Goal: Task Accomplishment & Management: Use online tool/utility

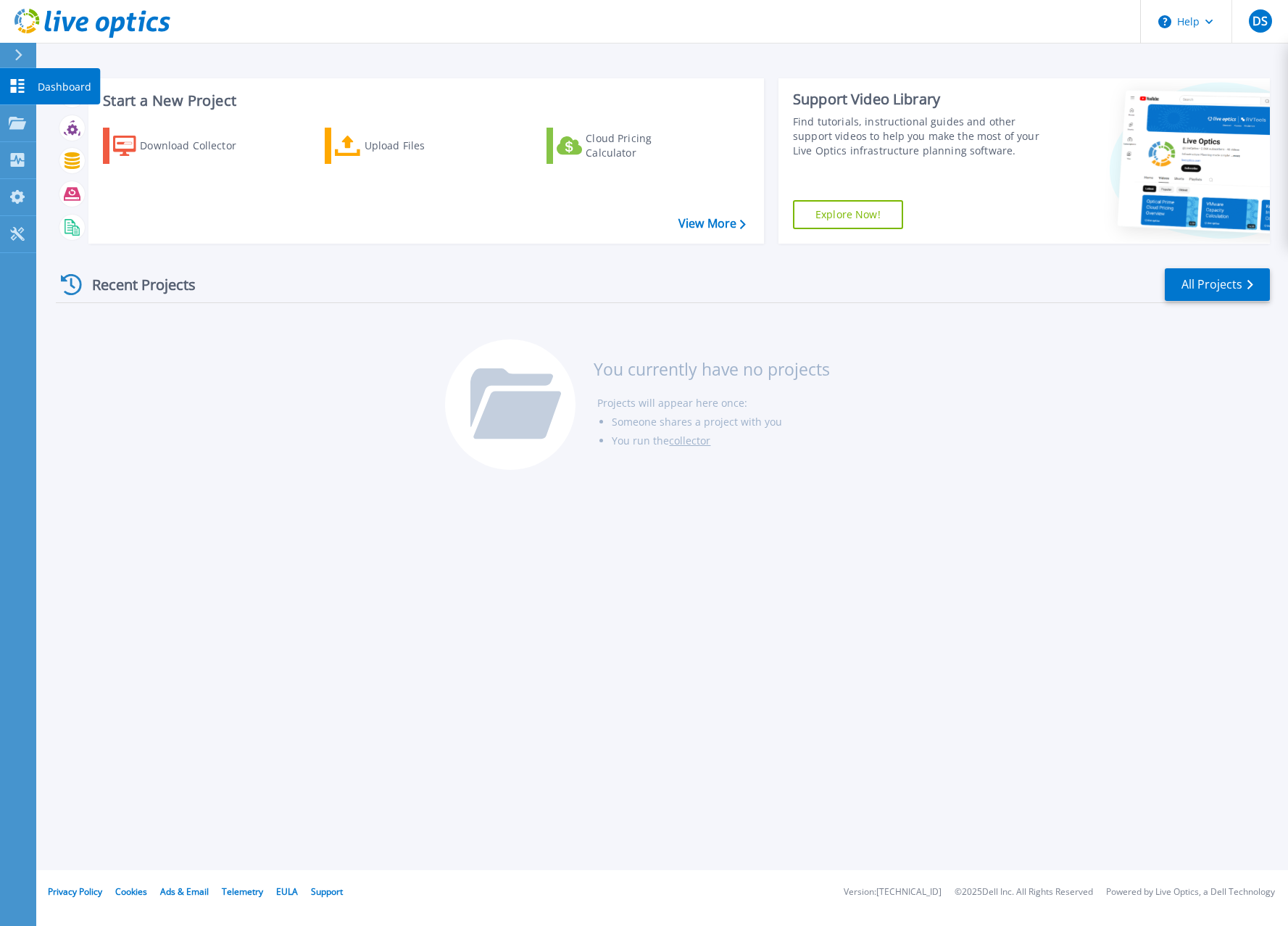
click at [18, 96] on link "Dashboard Dashboard" at bounding box center [18, 86] width 36 height 37
click at [690, 225] on link "View More" at bounding box center [712, 223] width 67 height 14
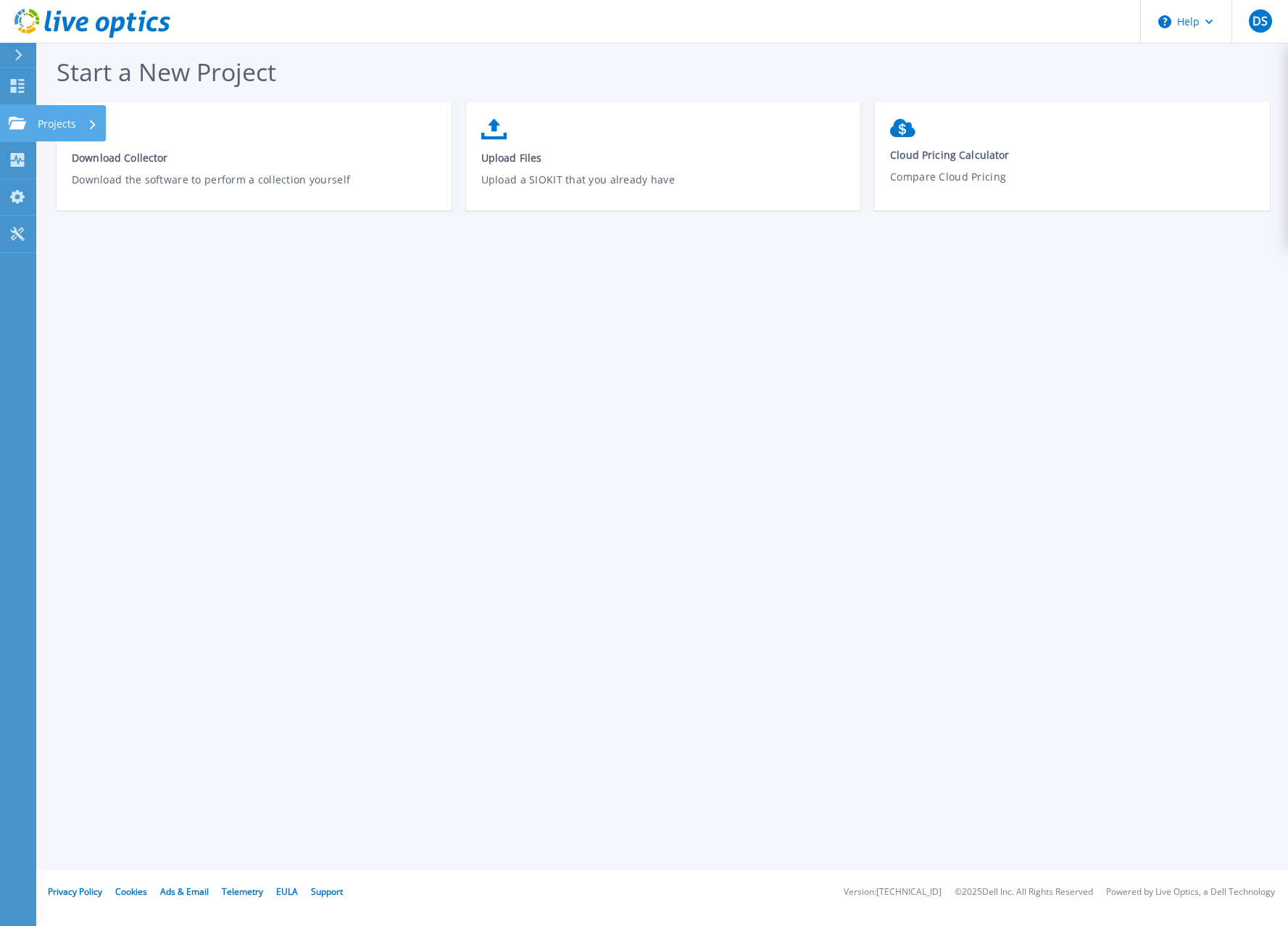
click at [16, 127] on icon at bounding box center [18, 123] width 18 height 12
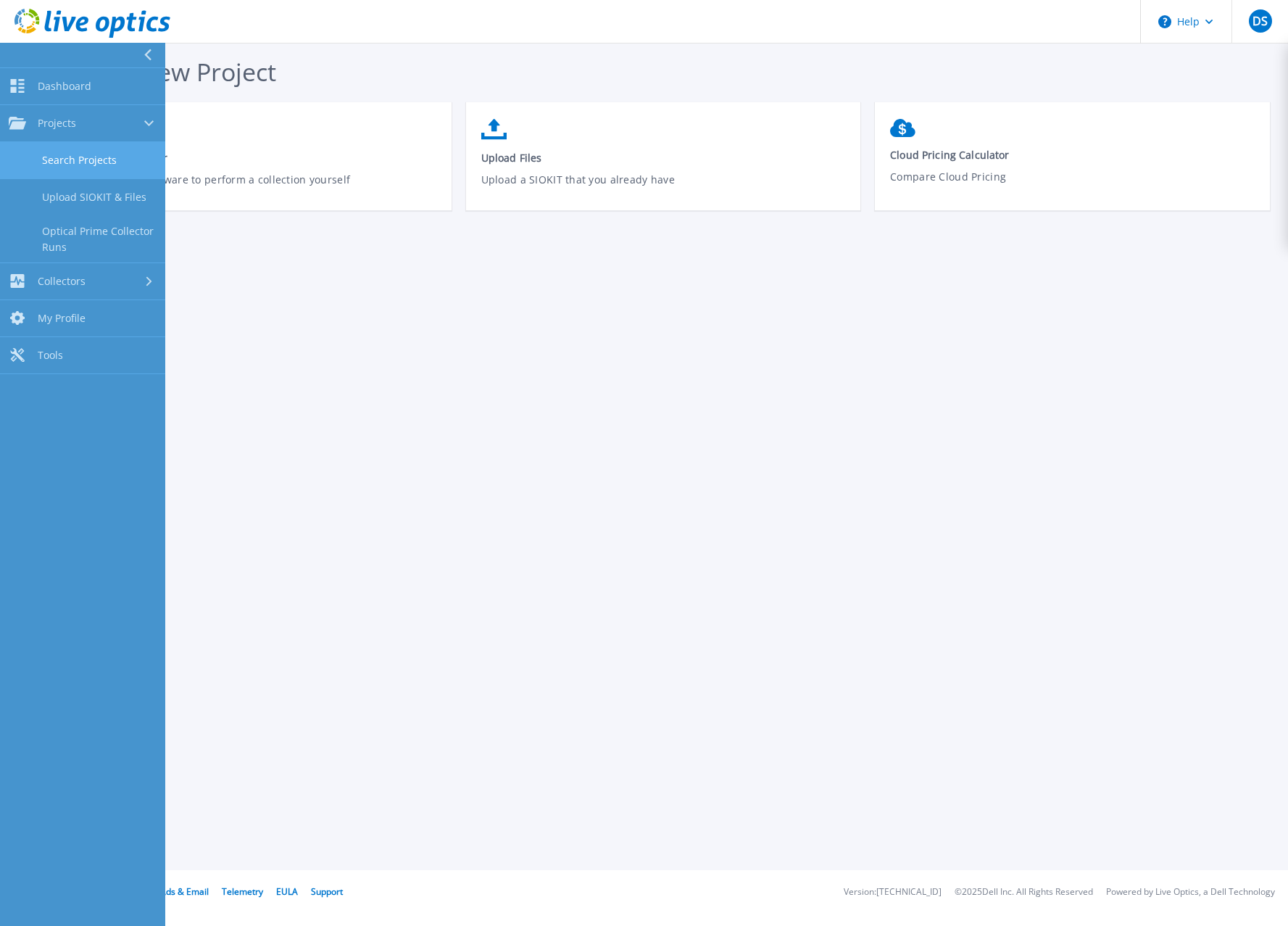
click at [72, 161] on link "Search Projects" at bounding box center [82, 161] width 166 height 37
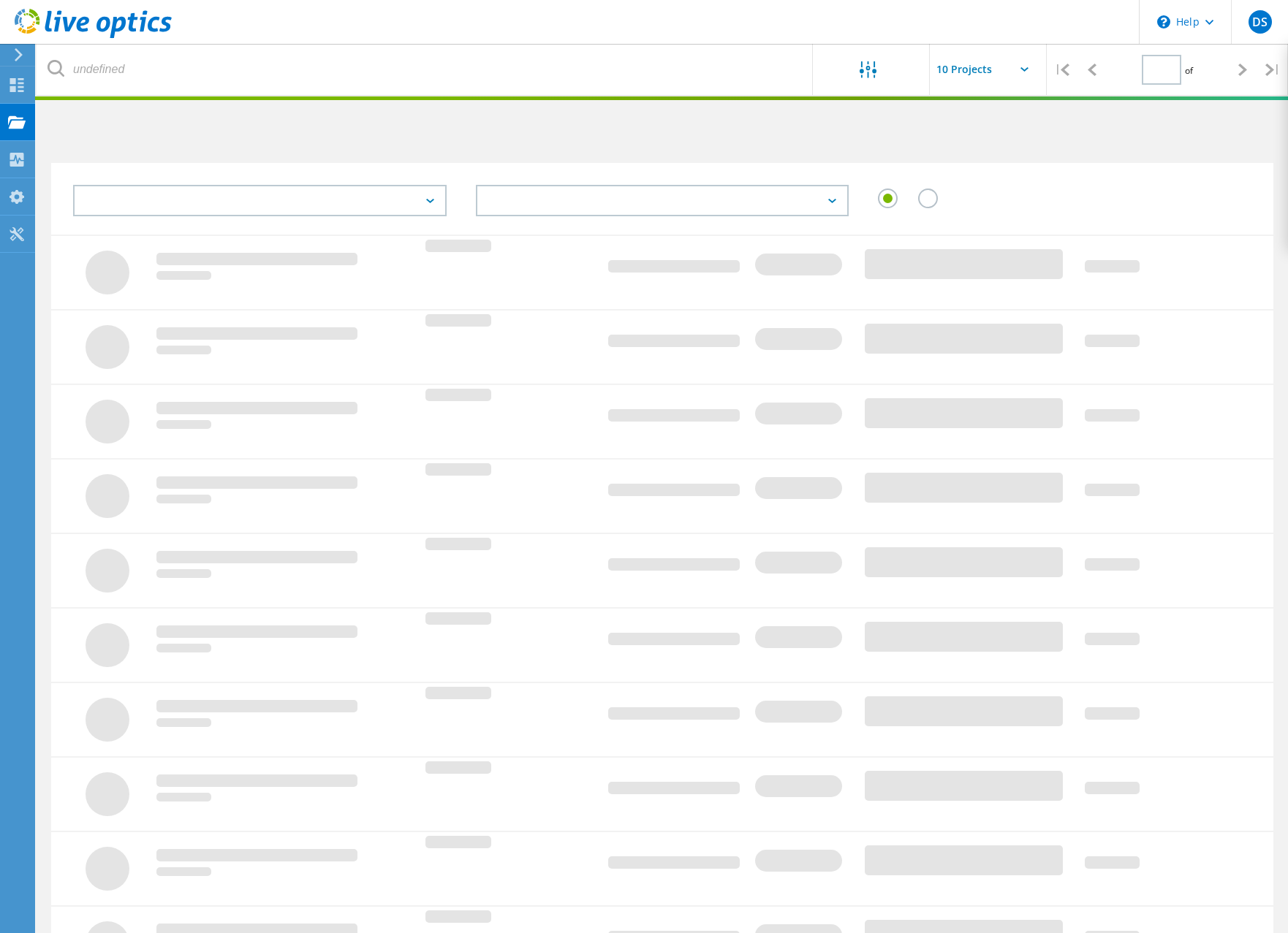
type input "1"
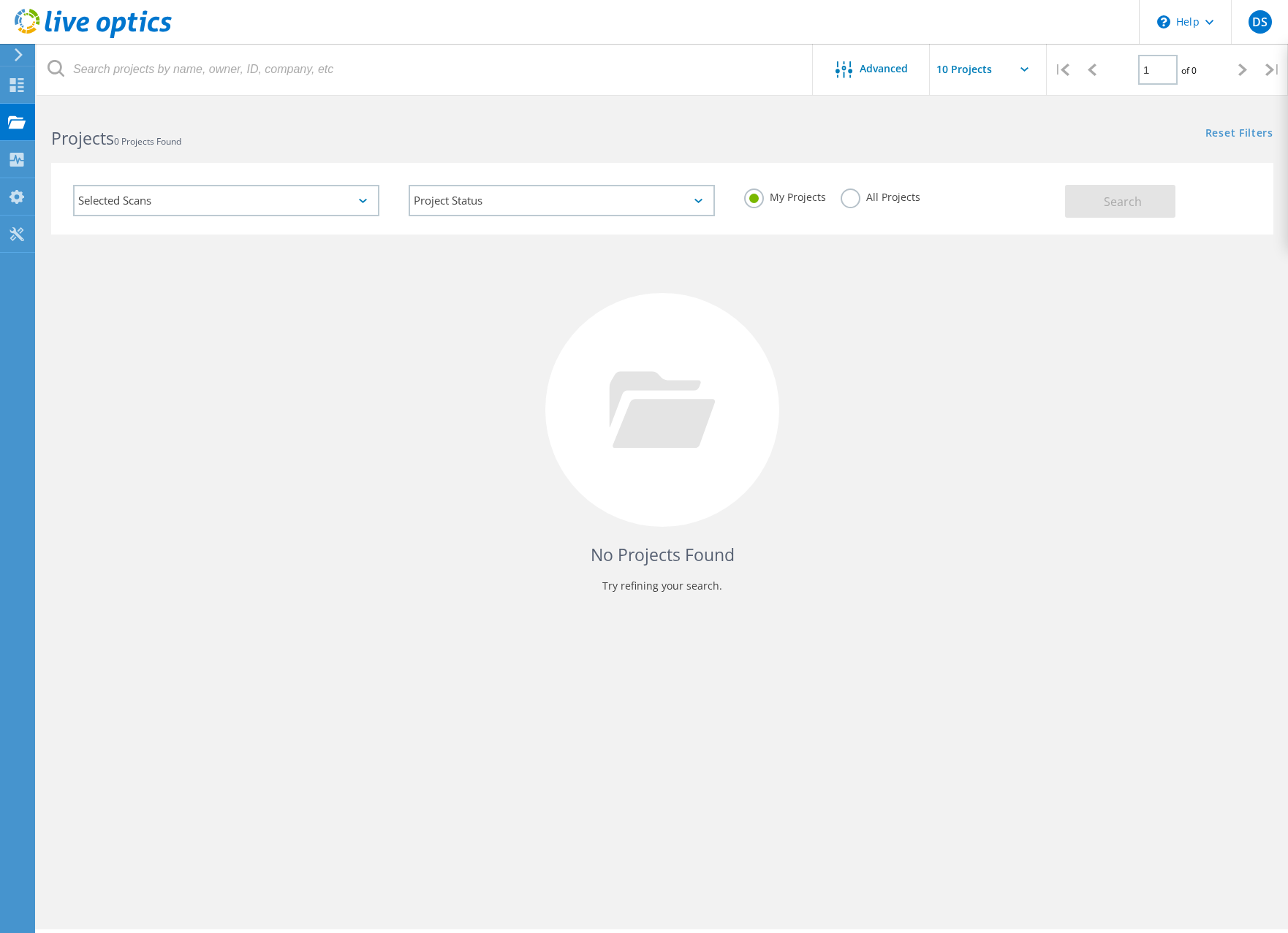
click at [183, 209] on div "Selected Scans" at bounding box center [226, 200] width 306 height 32
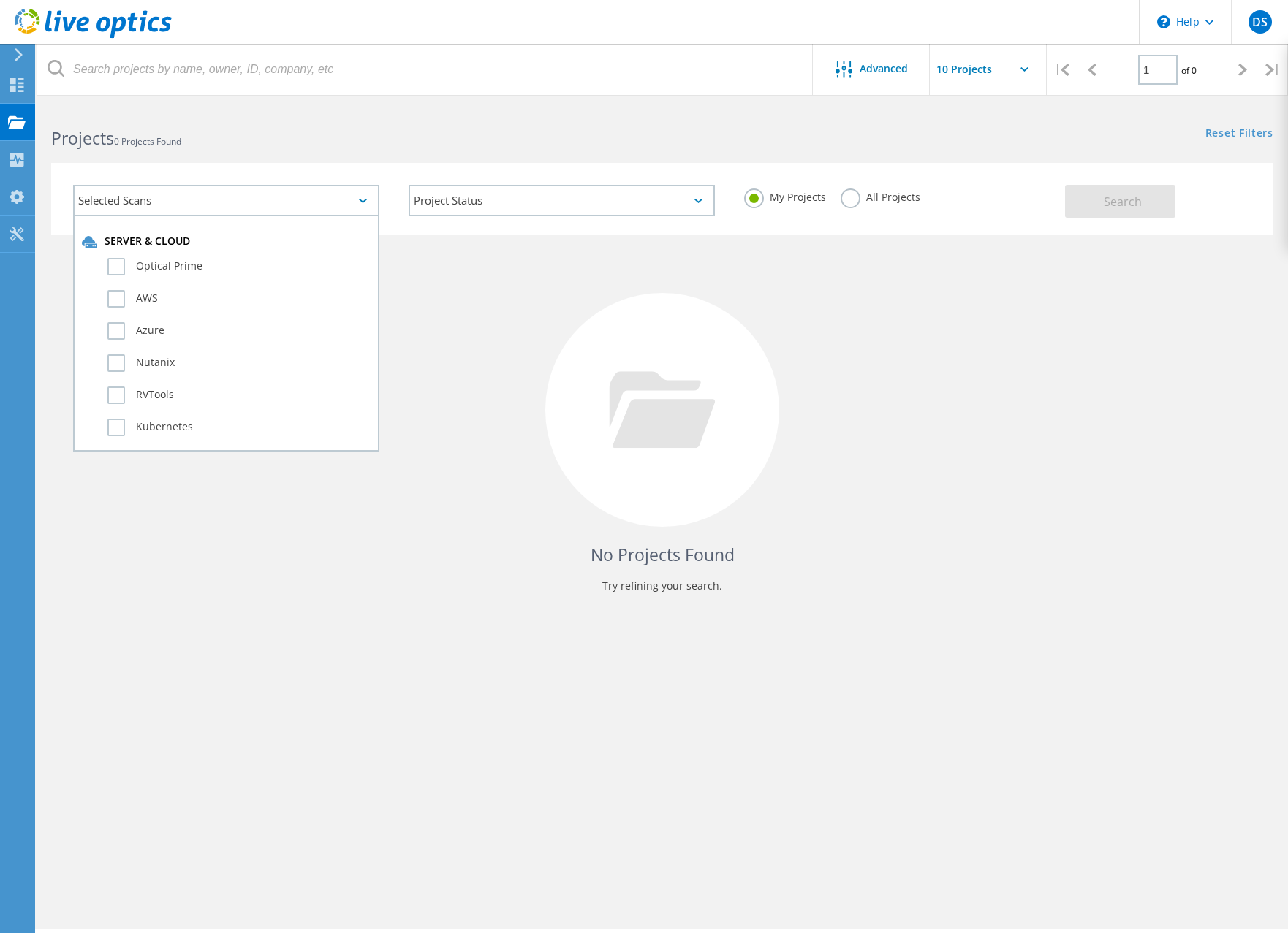
click at [205, 205] on div "Selected Scans" at bounding box center [226, 200] width 306 height 32
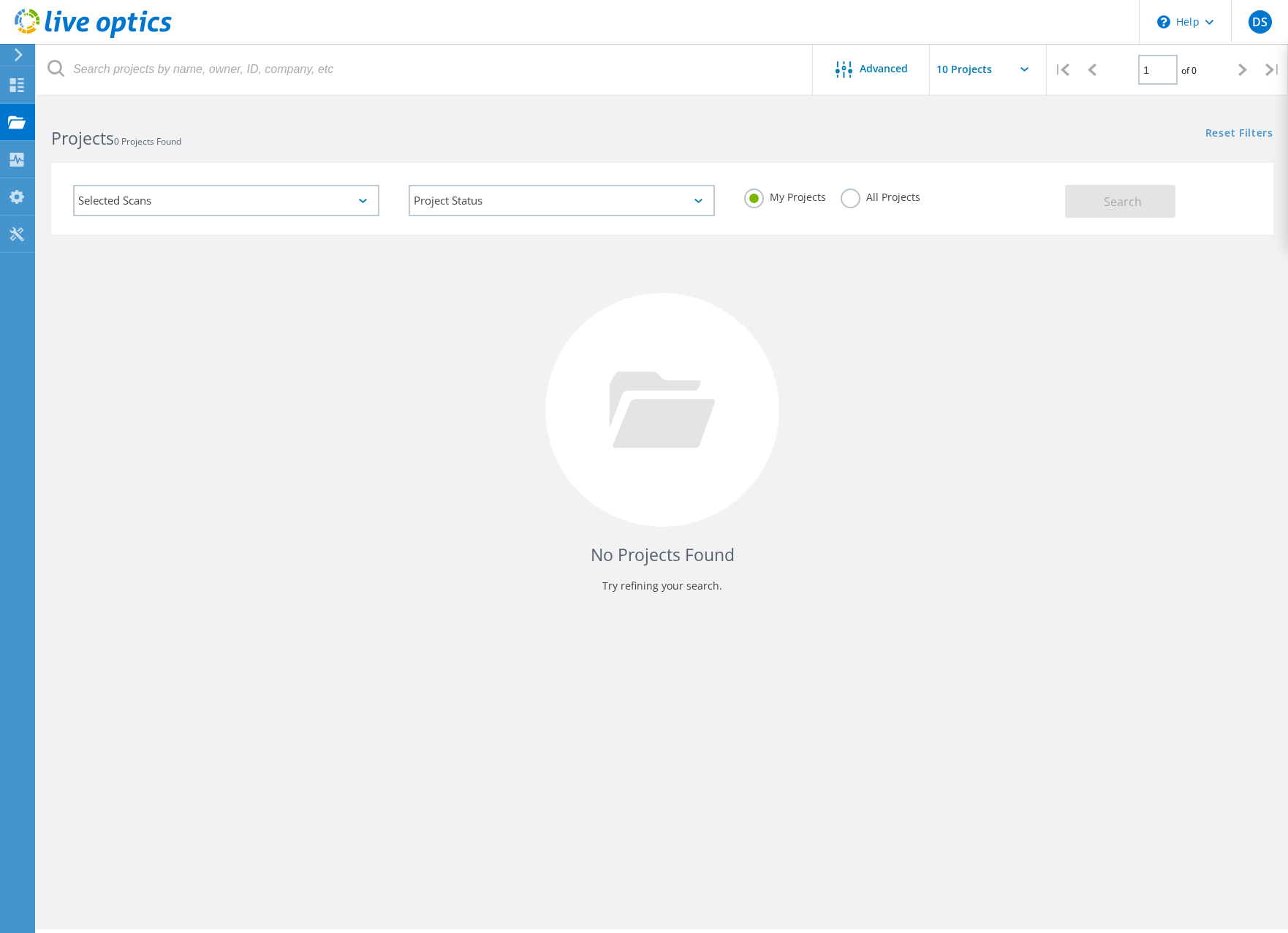
click at [846, 197] on label "All Projects" at bounding box center [880, 195] width 79 height 14
click at [0, 0] on input "All Projects" at bounding box center [0, 0] width 0 height 0
click at [1209, 206] on div "Search" at bounding box center [1165, 194] width 201 height 48
click at [1132, 205] on span "Search" at bounding box center [1123, 201] width 38 height 16
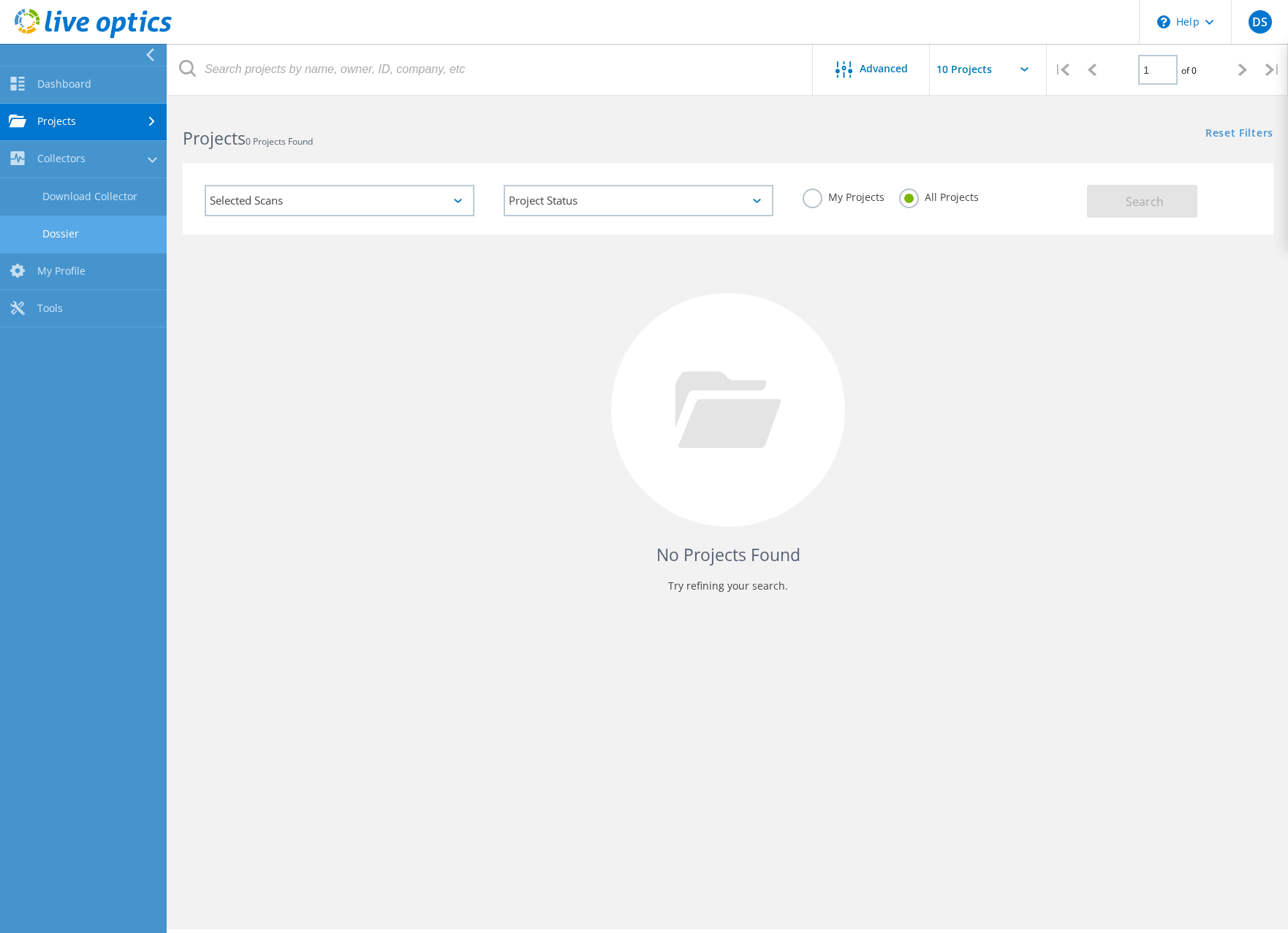
click at [79, 232] on link "Dossier" at bounding box center [83, 234] width 167 height 37
click at [65, 235] on link "Dossier" at bounding box center [83, 234] width 167 height 37
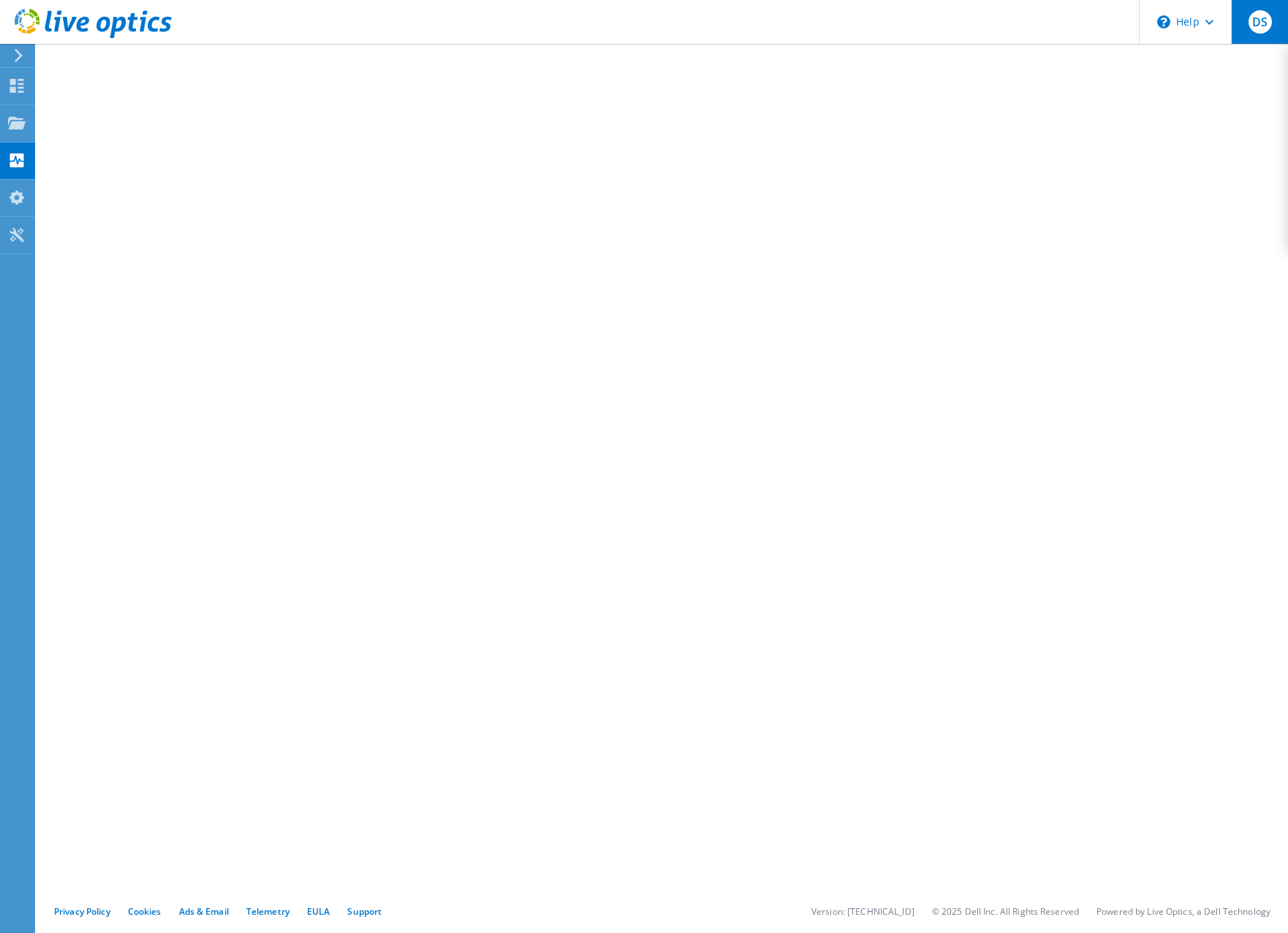
click at [1259, 26] on span "DS" at bounding box center [1261, 22] width 24 height 24
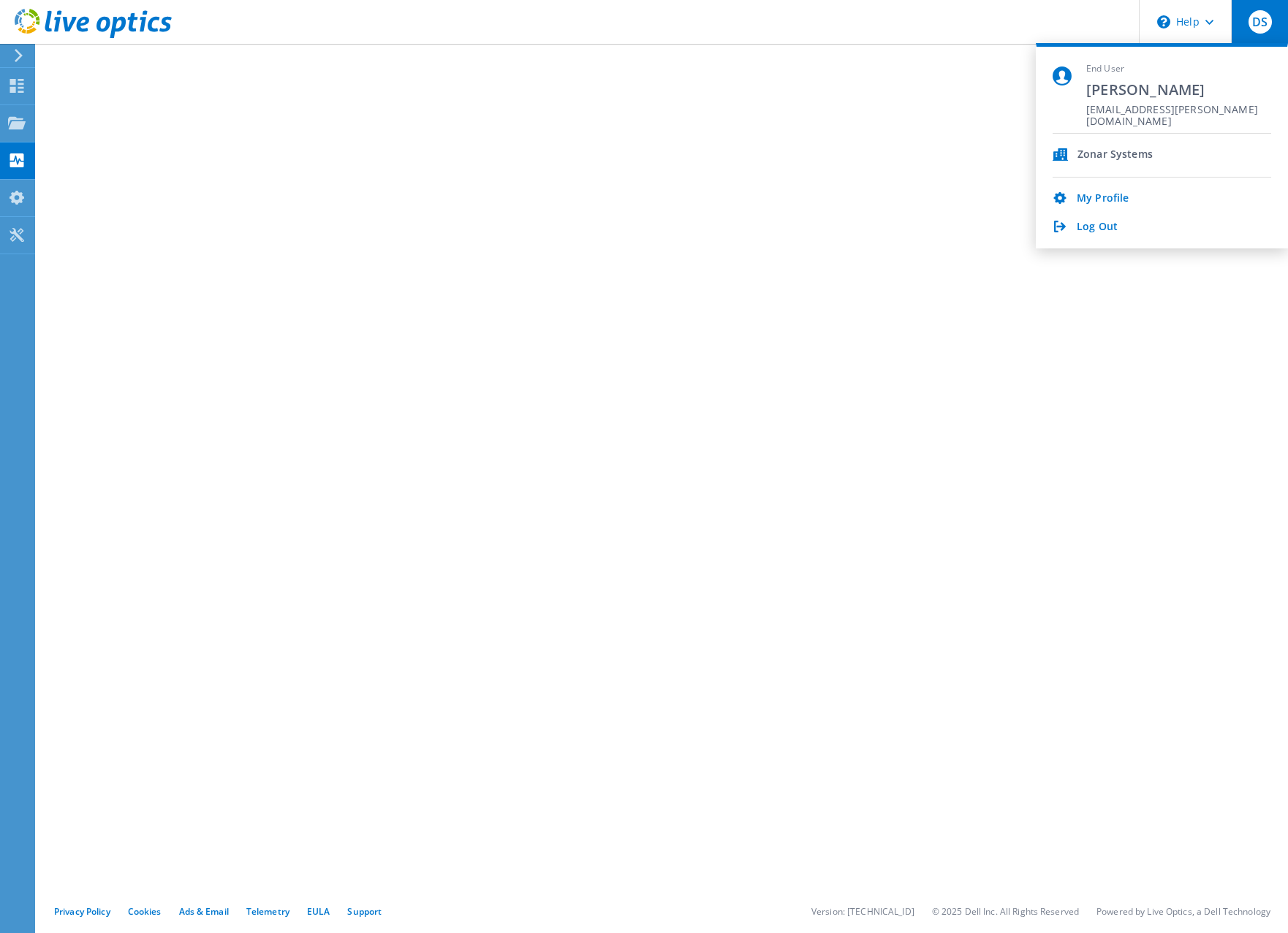
click at [1259, 26] on span "DS" at bounding box center [1261, 22] width 24 height 24
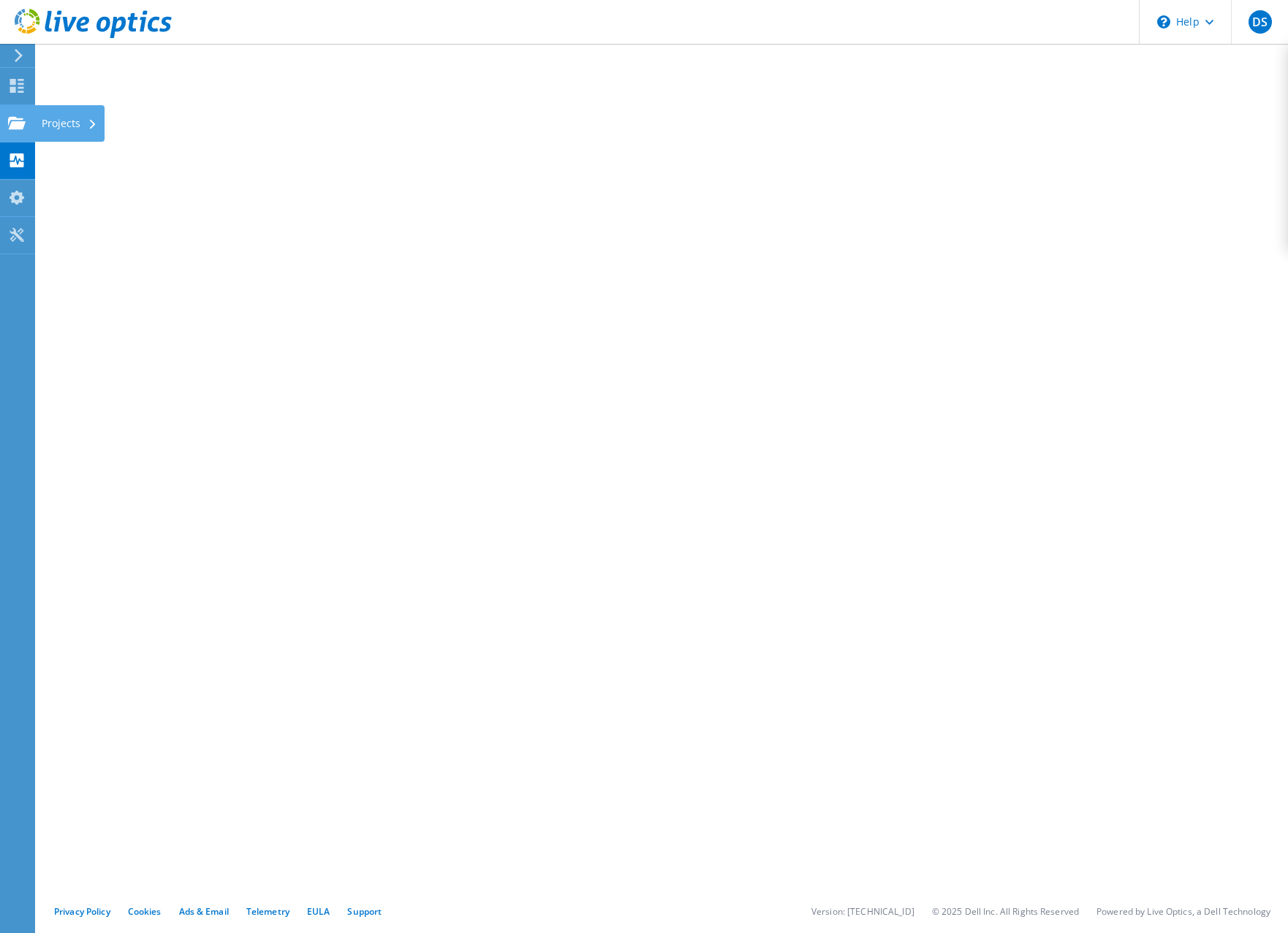
click at [18, 128] on use at bounding box center [17, 122] width 18 height 12
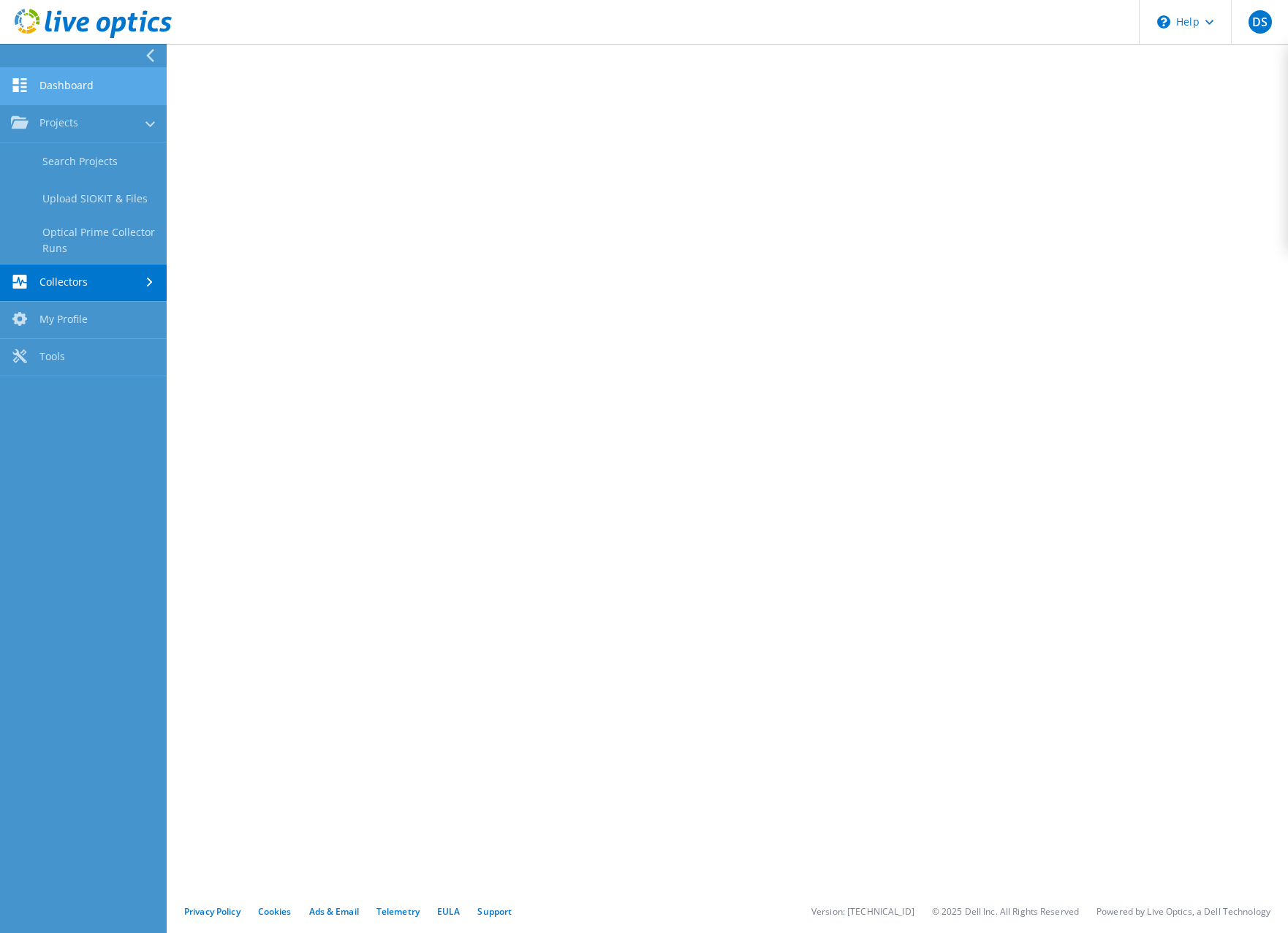
click at [38, 95] on link "Dashboard" at bounding box center [83, 86] width 167 height 37
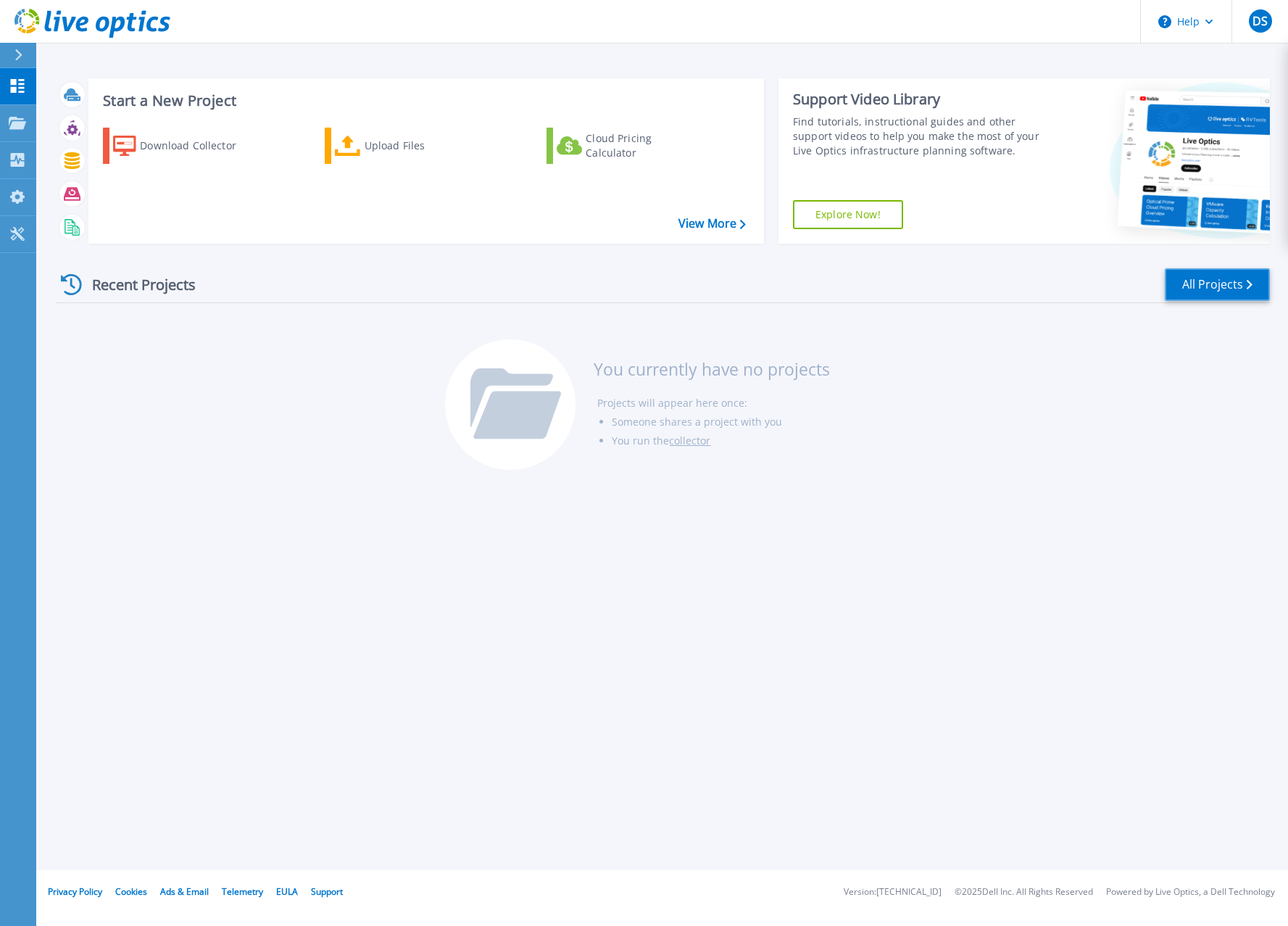
click at [1223, 289] on link "All Projects" at bounding box center [1217, 285] width 105 height 33
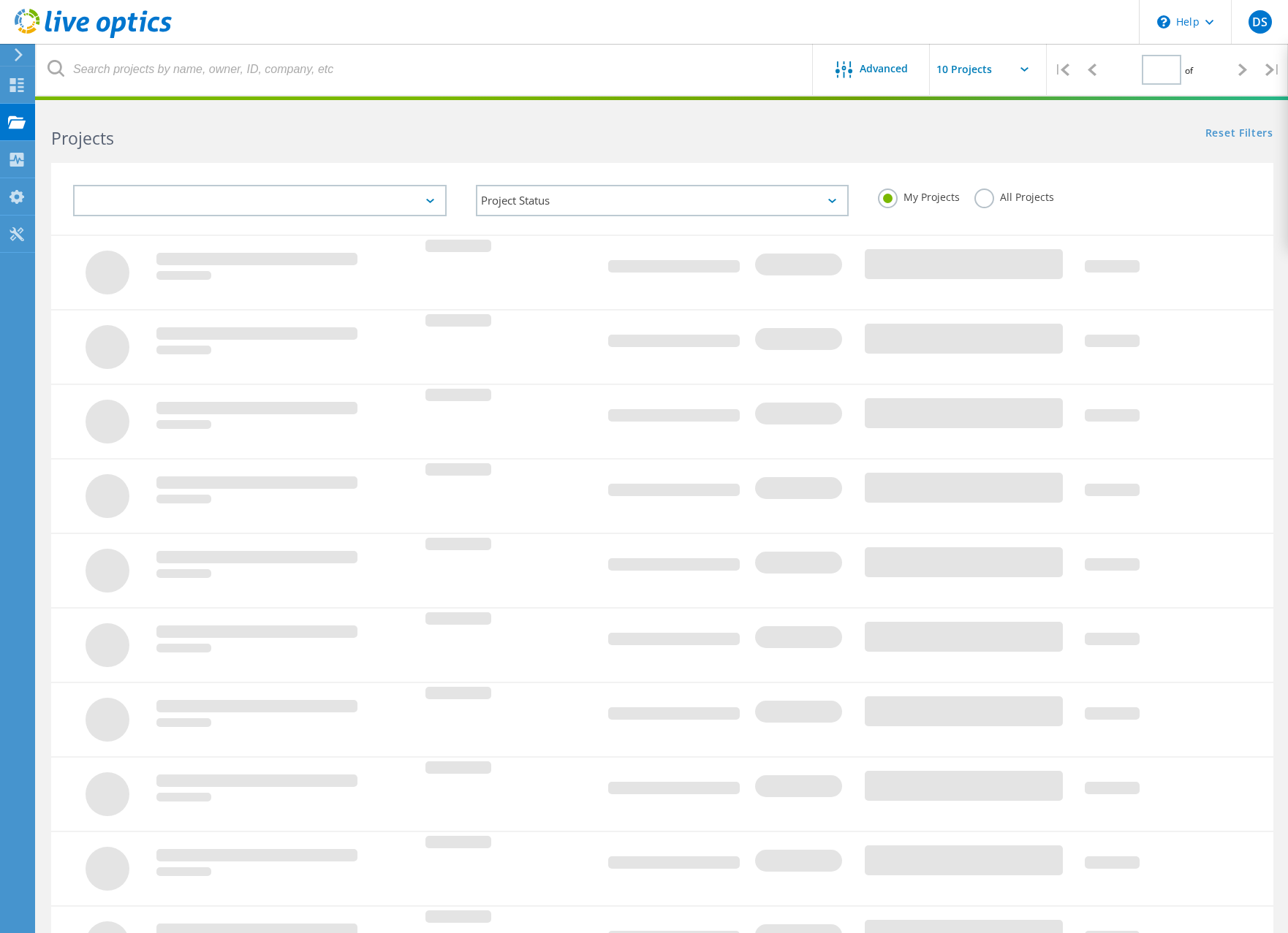
type input "1"
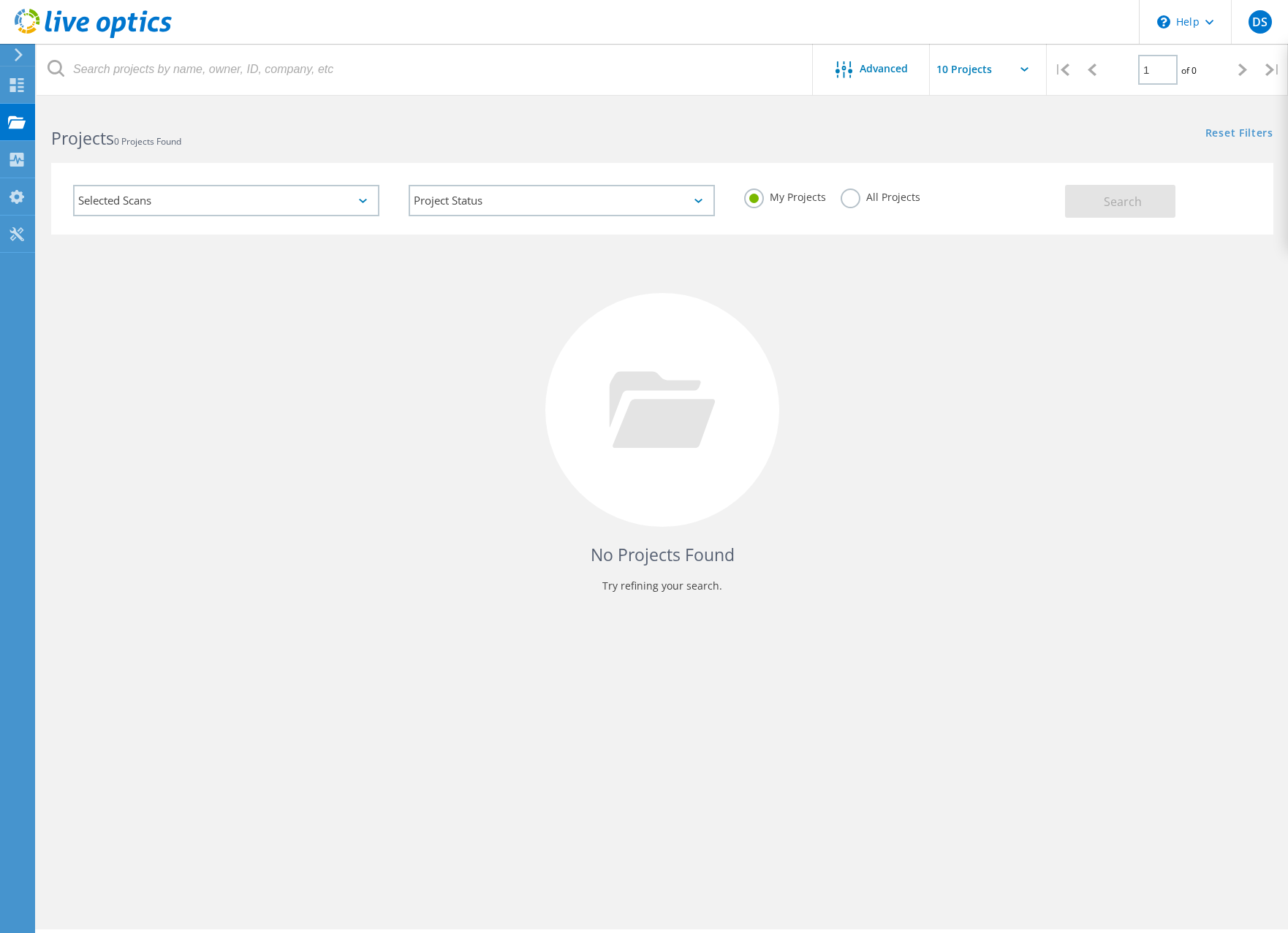
click at [282, 199] on div "Selected Scans" at bounding box center [226, 200] width 306 height 32
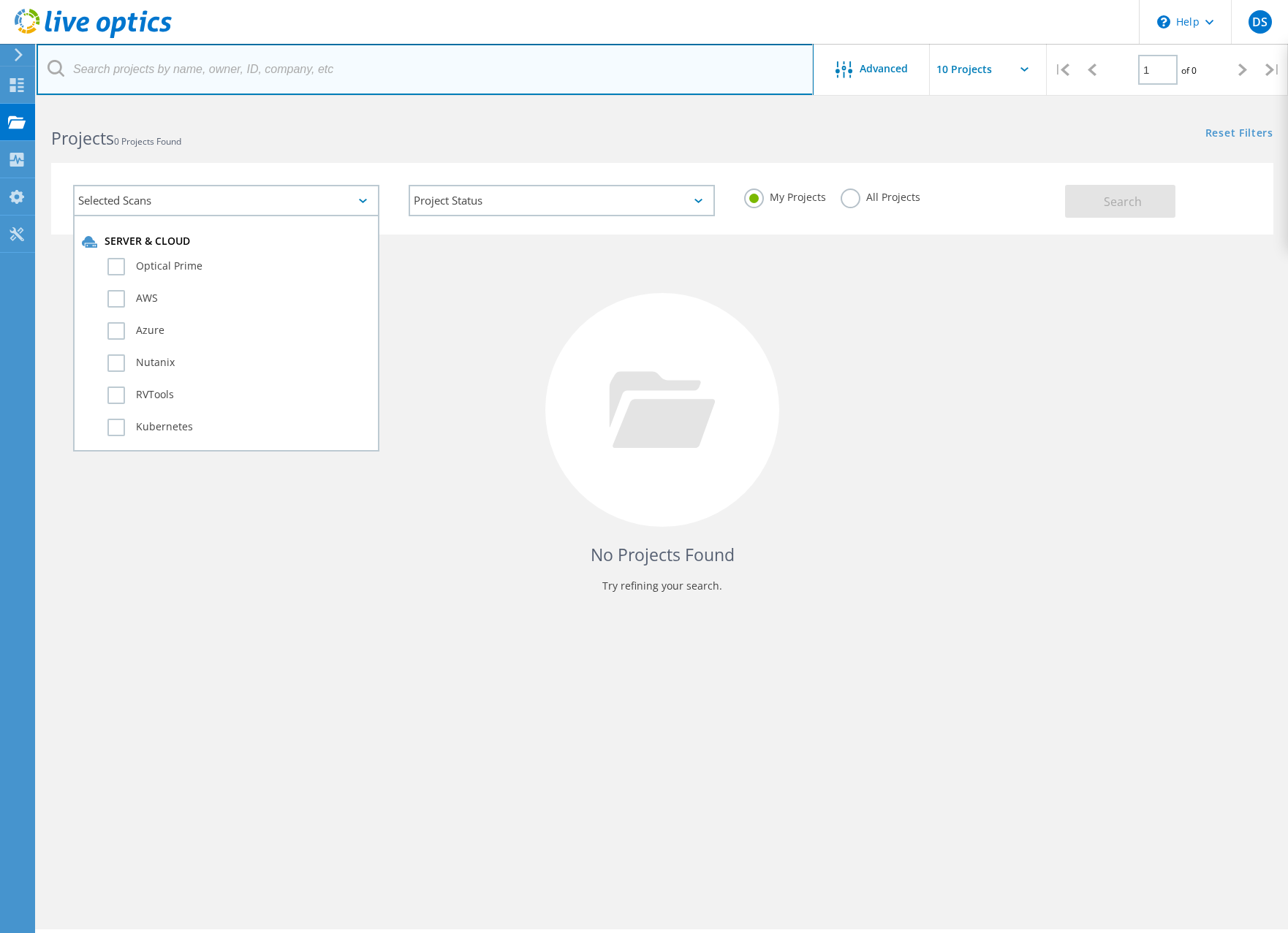
click at [477, 73] on input "text" at bounding box center [425, 70] width 778 height 51
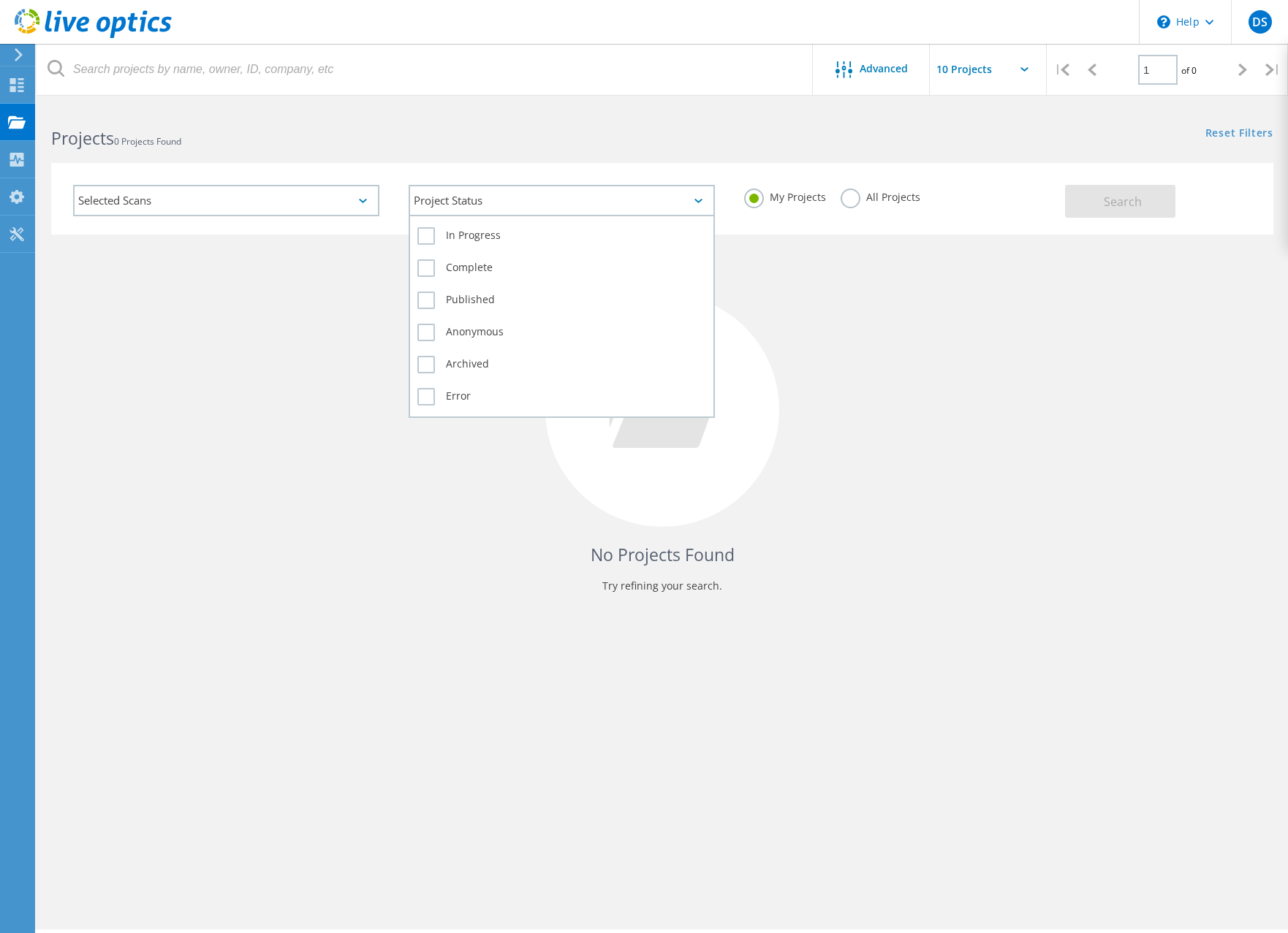
click at [631, 207] on div "Project Status" at bounding box center [562, 200] width 306 height 32
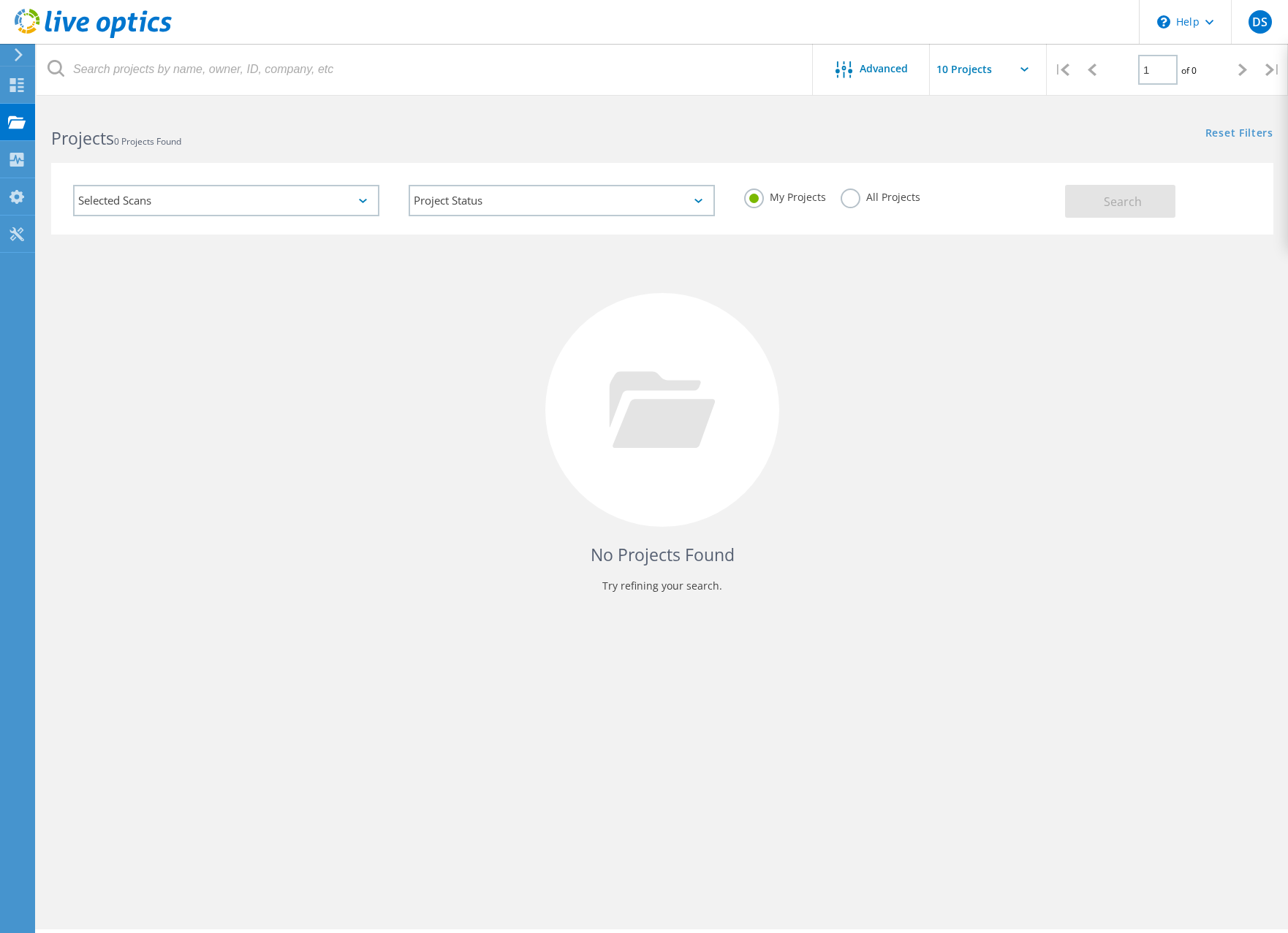
click at [454, 23] on header "\n Help Explore Helpful Articles Contact Support DS End User Drew Sanders drew.…" at bounding box center [644, 22] width 1288 height 44
click at [18, 89] on icon at bounding box center [17, 85] width 18 height 14
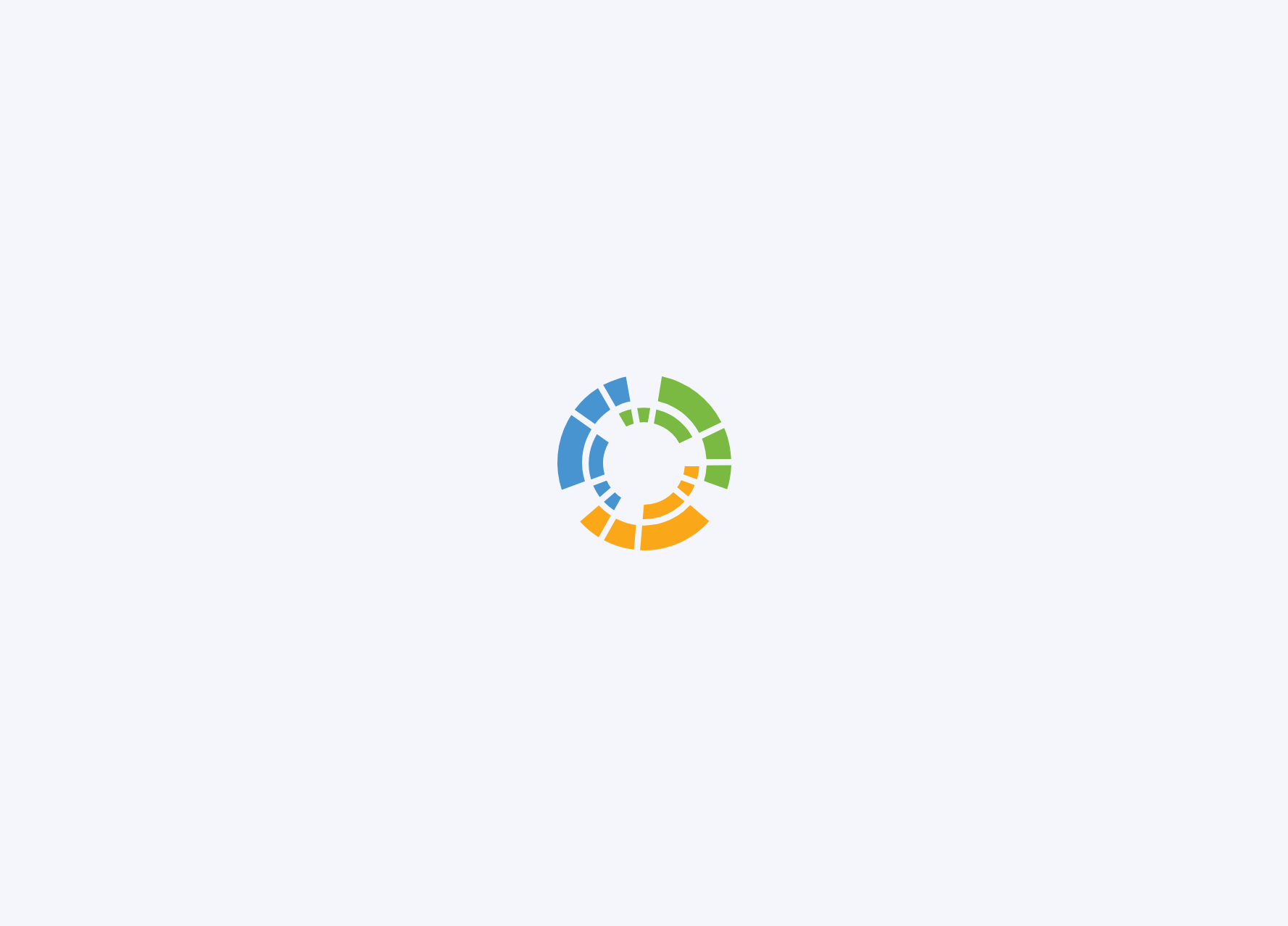
click at [50, 86] on div at bounding box center [644, 463] width 1288 height 926
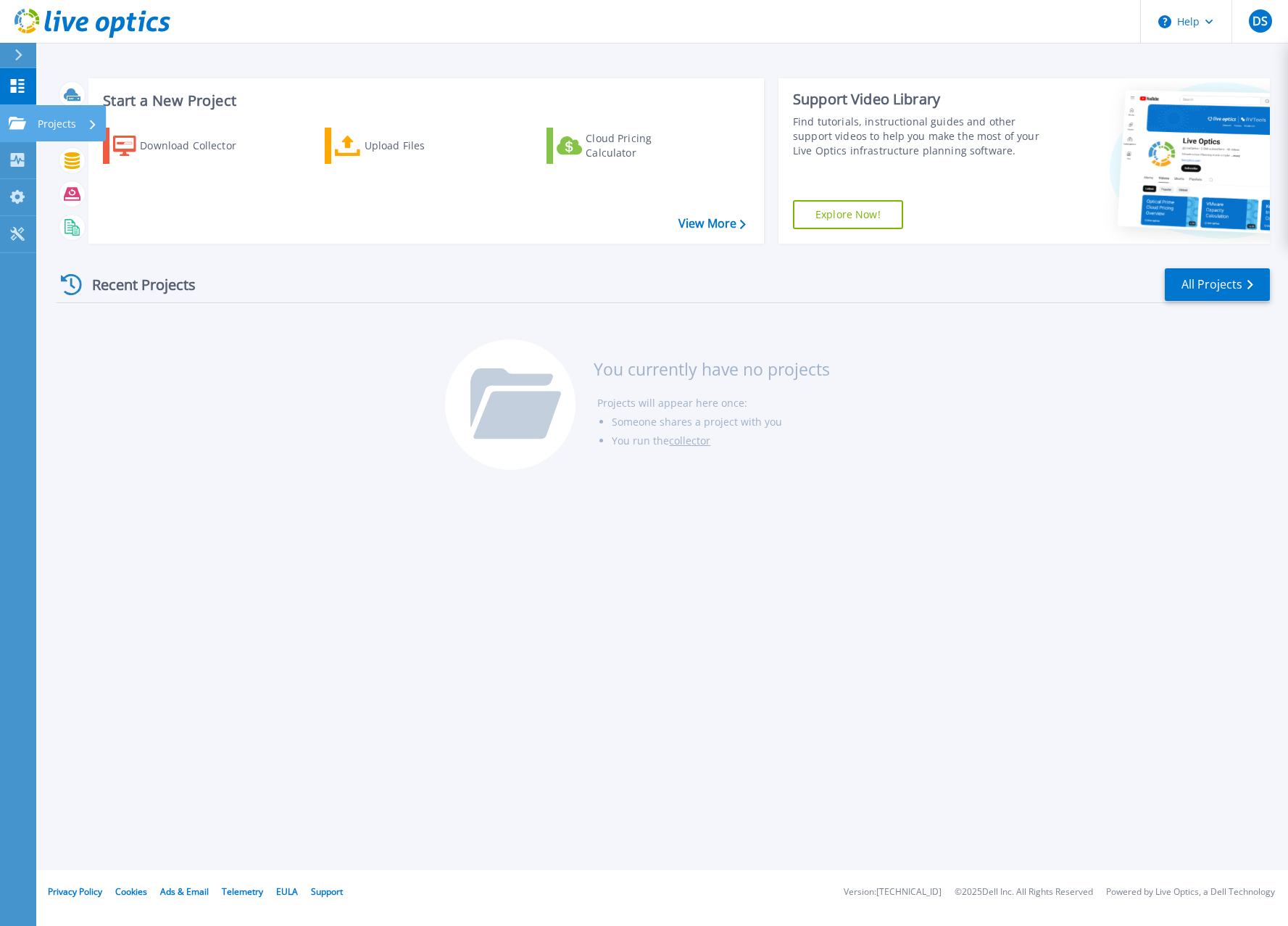
click at [24, 128] on icon at bounding box center [18, 123] width 18 height 12
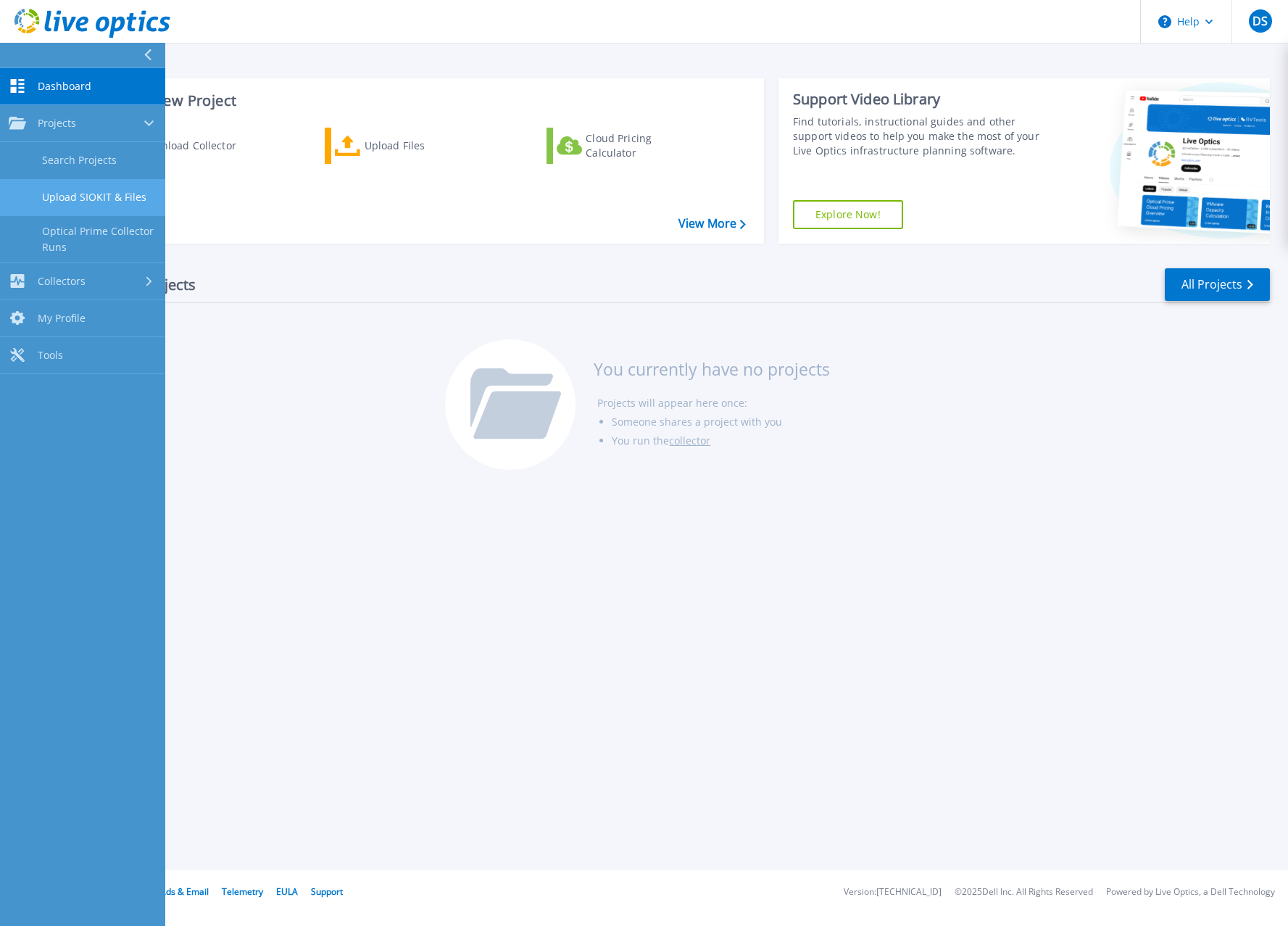
click at [76, 204] on link "Upload SIOKIT & Files" at bounding box center [82, 198] width 166 height 37
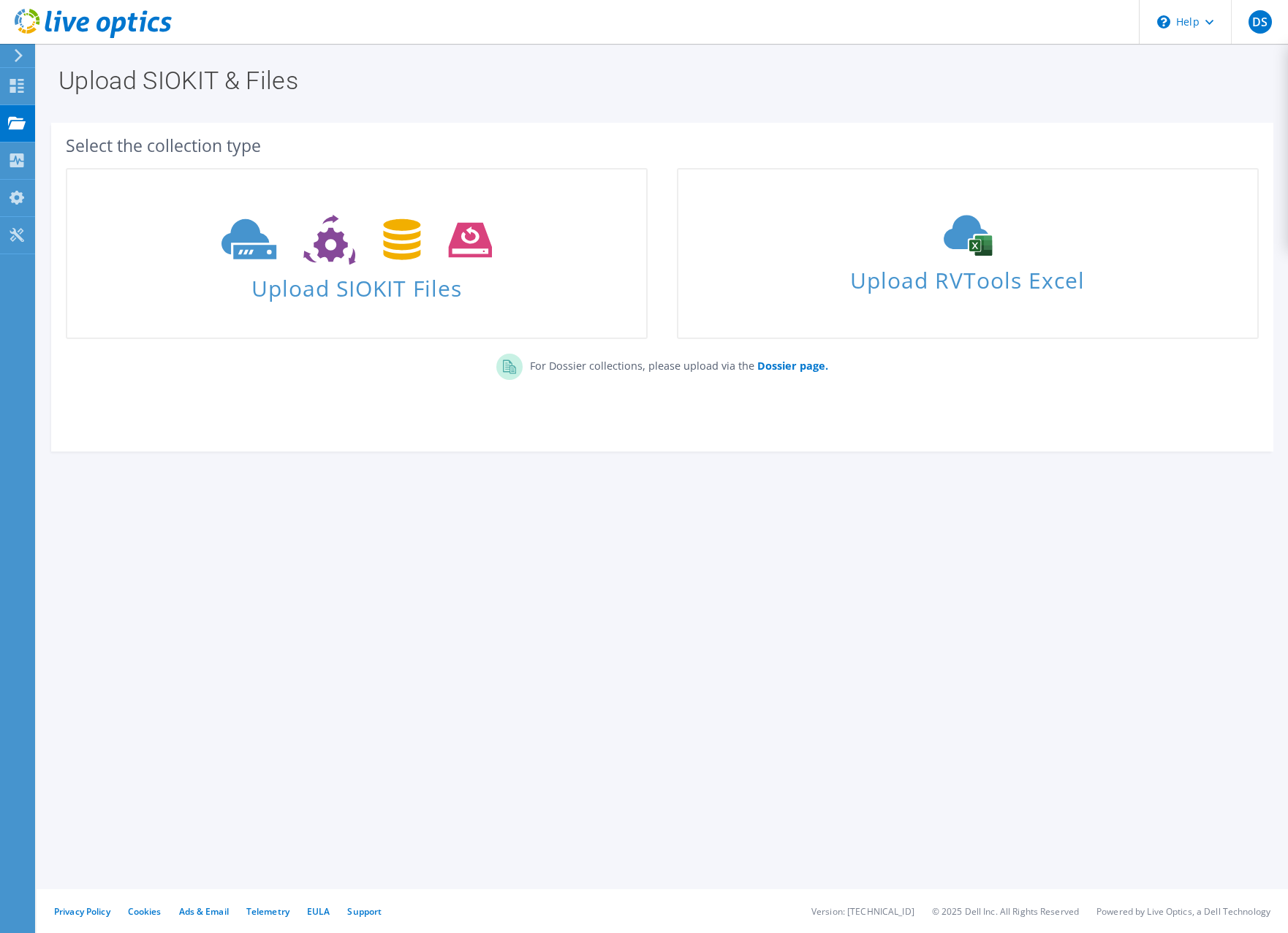
click at [677, 625] on div "Upload SIOKIT & Files Select the collection type Upload SIOKIT Files Dossier pa…" at bounding box center [663, 489] width 1252 height 890
click at [783, 532] on section "Upload SIOKIT & Files Select the collection type Upload SIOKIT Files" at bounding box center [663, 292] width 1252 height 496
click at [1250, 10] on div "DS" at bounding box center [1260, 22] width 57 height 44
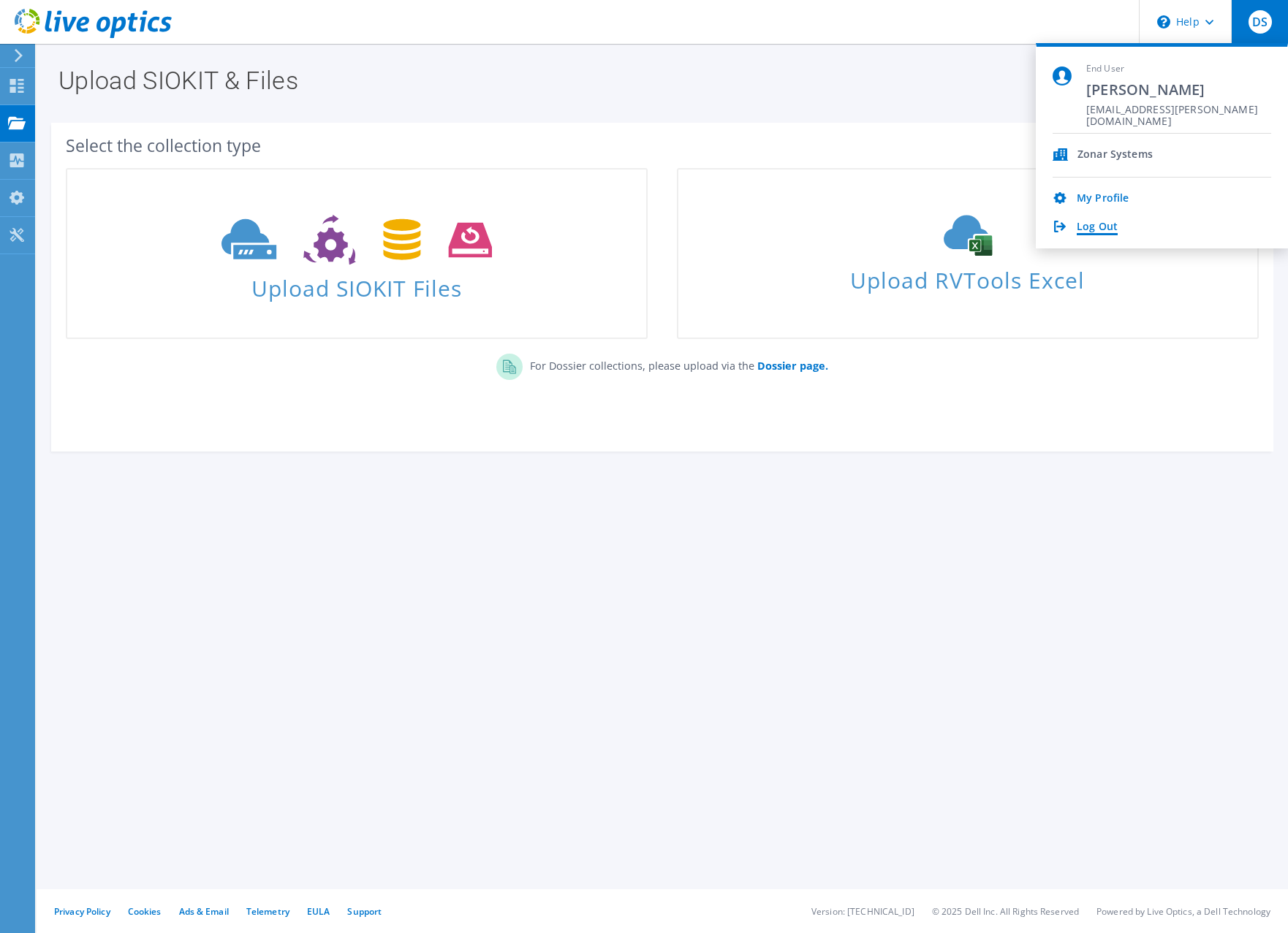
click at [1103, 227] on link "Log Out" at bounding box center [1097, 227] width 41 height 14
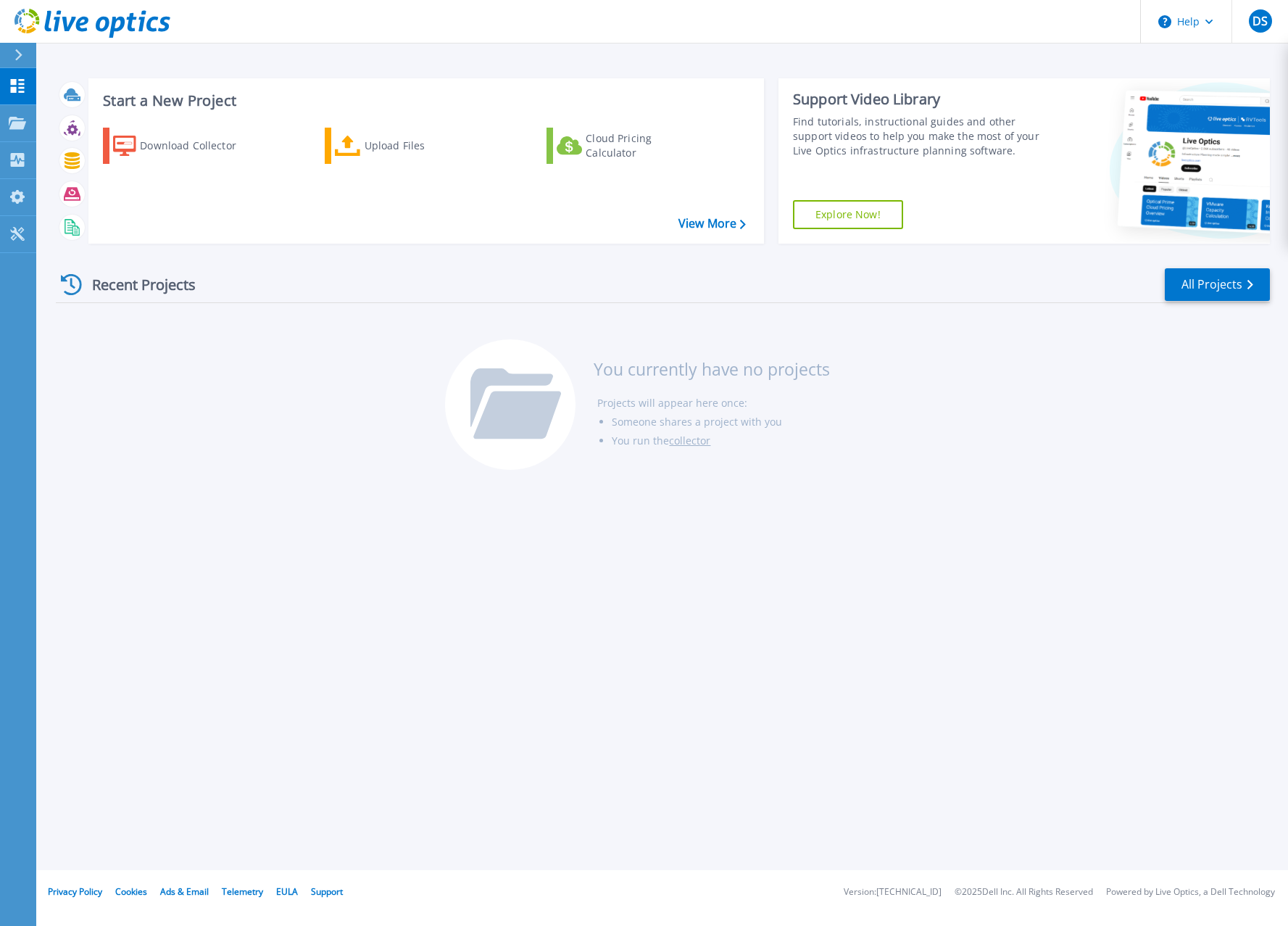
click at [833, 498] on div "Start a New Project Download Collector Upload Files Cloud Pricing Calculator Vi…" at bounding box center [662, 435] width 1252 height 871
click at [903, 630] on div "Start a New Project Download Collector Upload Files Cloud Pricing Calculator Vi…" at bounding box center [662, 435] width 1252 height 871
